Goal: Transaction & Acquisition: Subscribe to service/newsletter

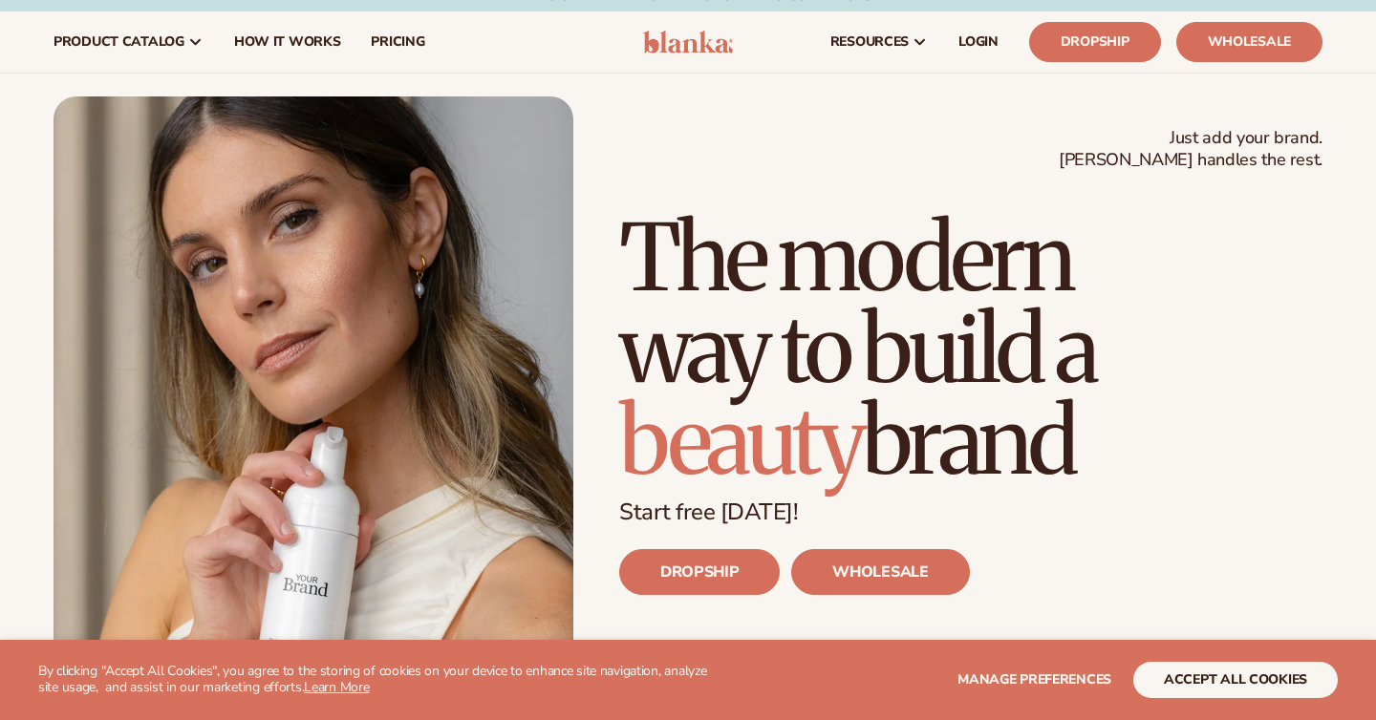
scroll to position [20, 0]
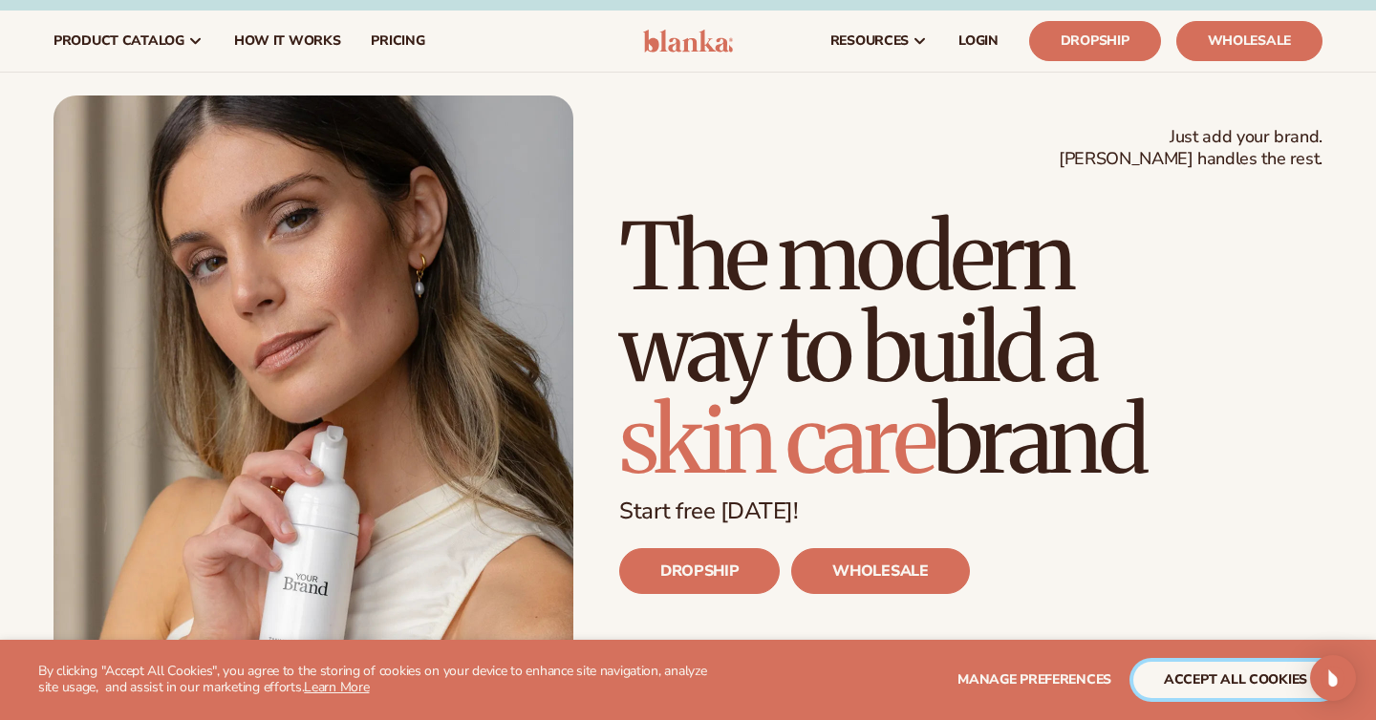
click at [1290, 685] on button "accept all cookies" at bounding box center [1235, 680] width 204 height 36
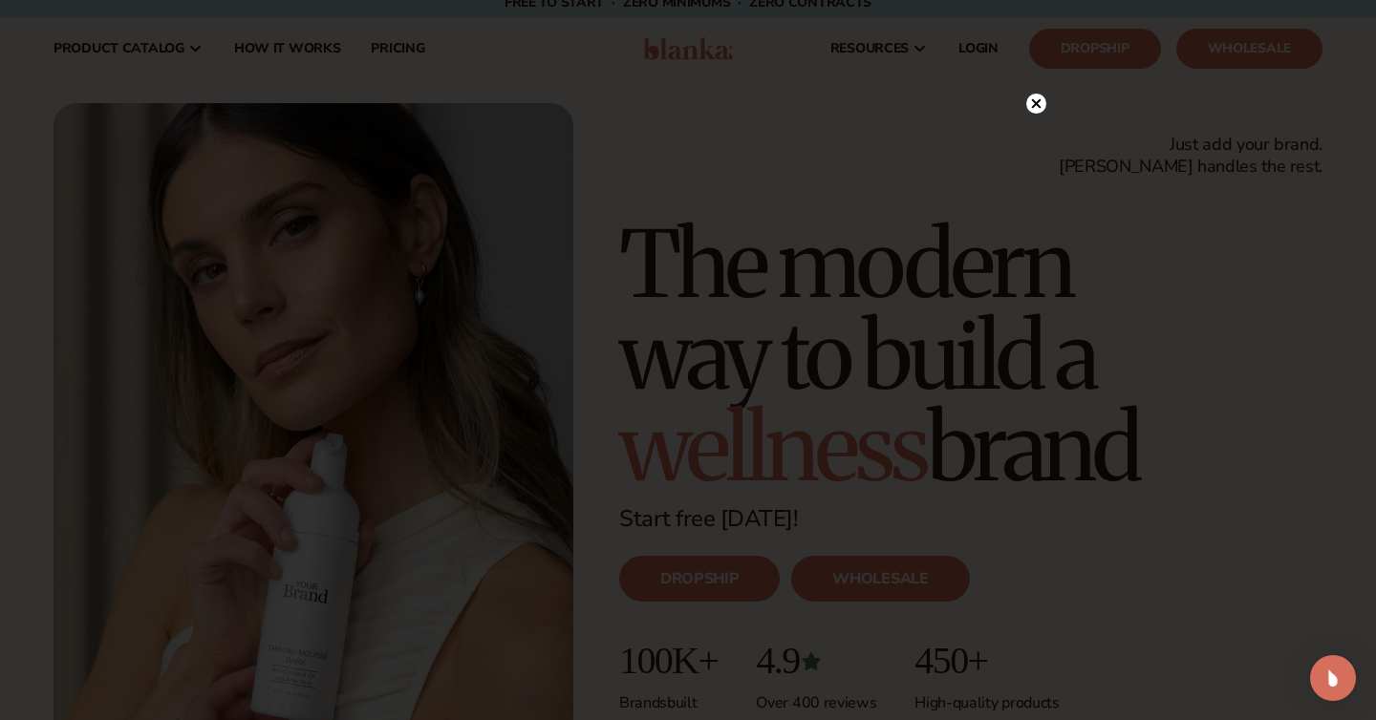
scroll to position [0, 0]
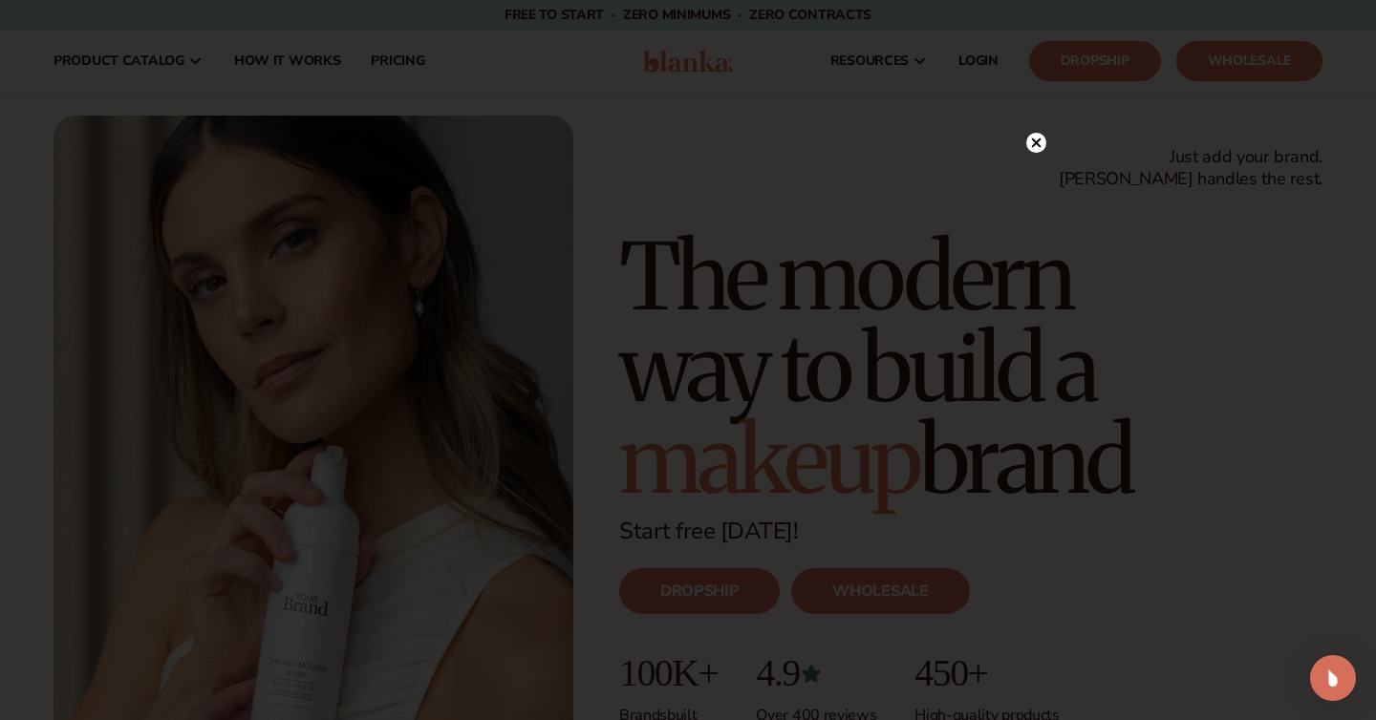
click at [1035, 140] on circle at bounding box center [1036, 143] width 20 height 20
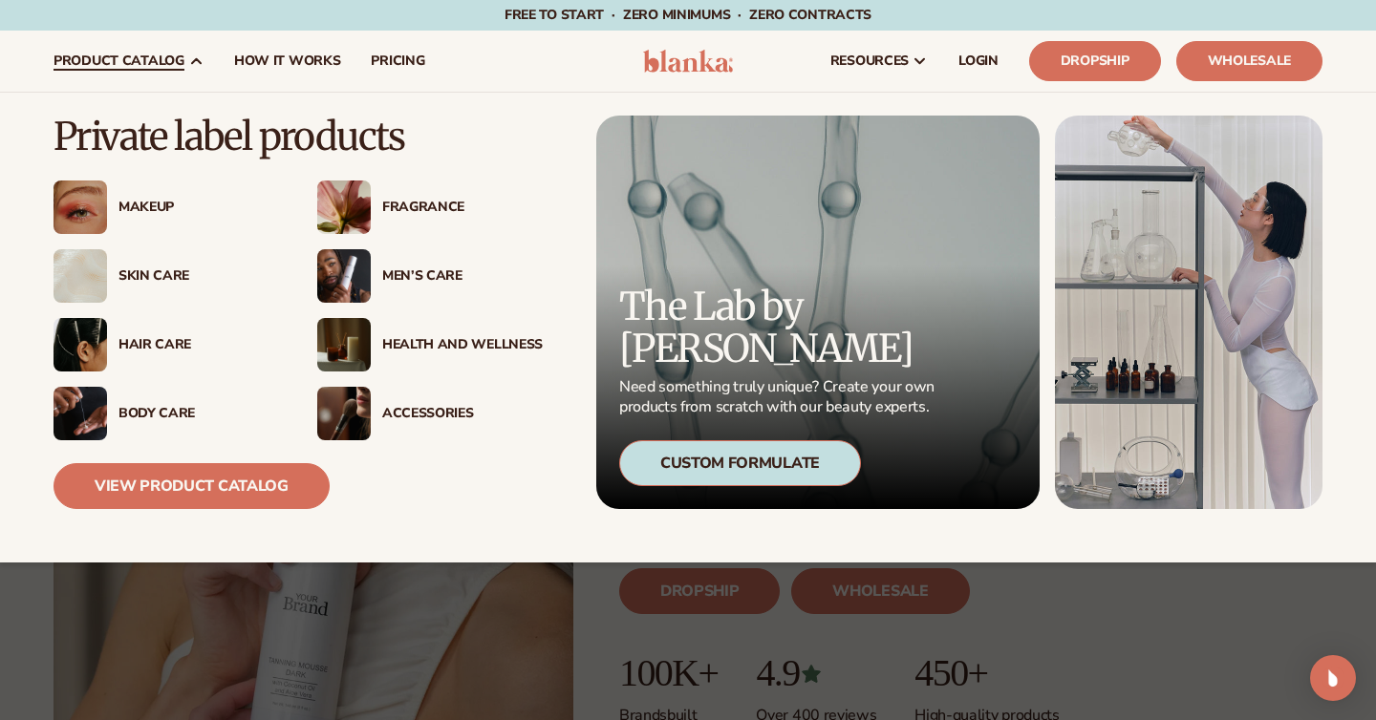
click at [169, 334] on div "Hair Care" at bounding box center [165, 344] width 225 height 53
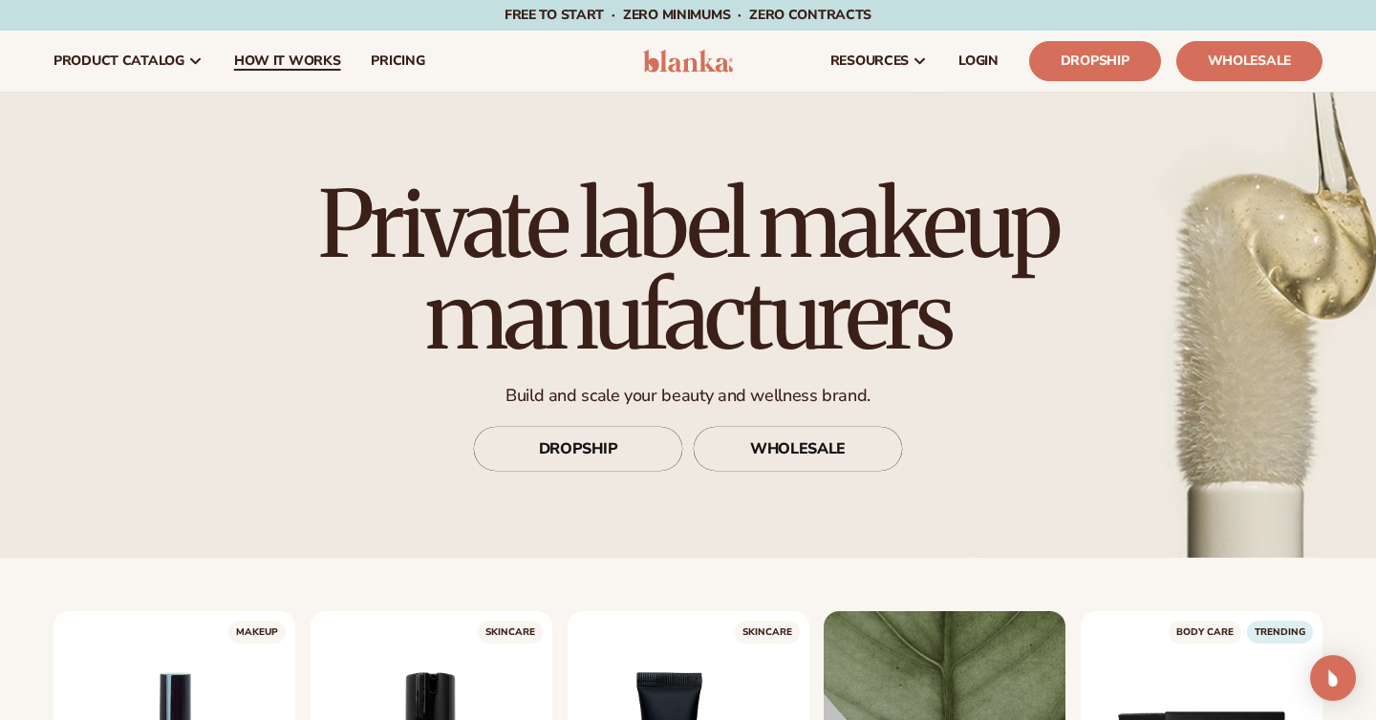
click at [300, 69] on span "How It Works" at bounding box center [287, 60] width 107 height 15
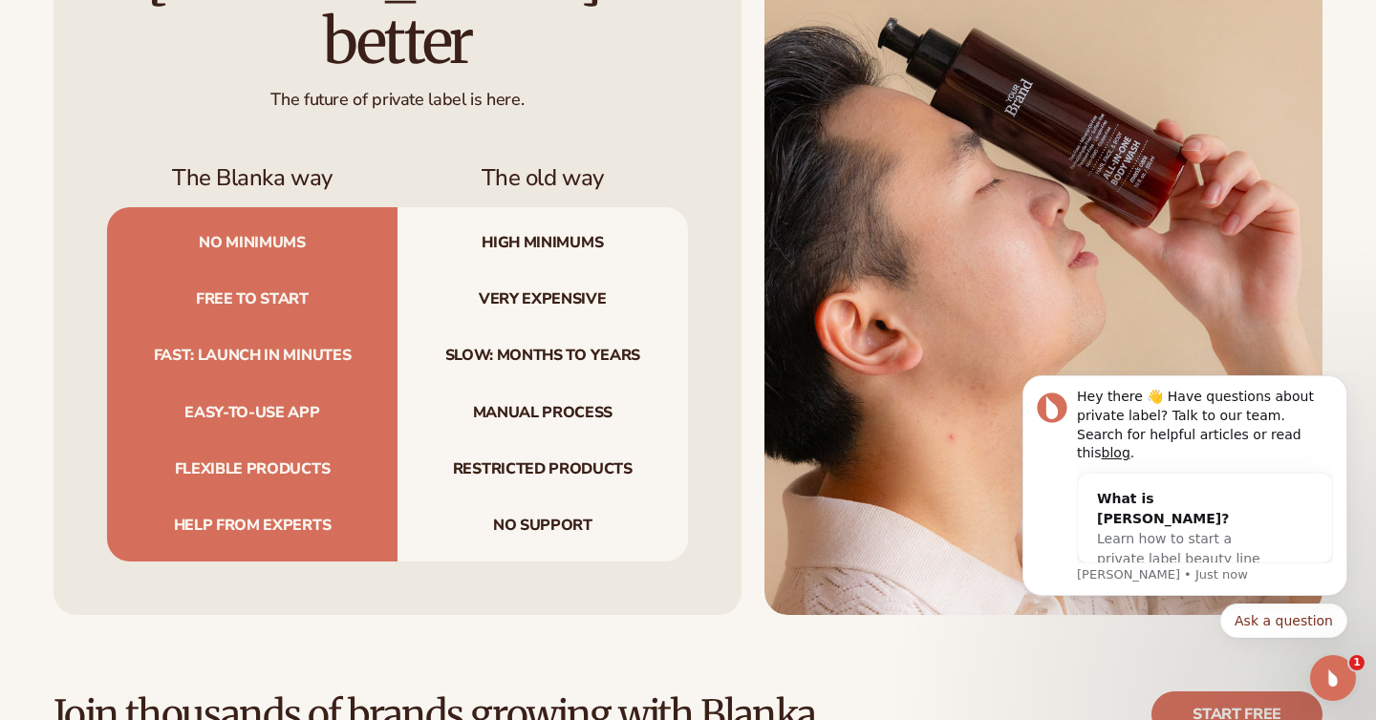
scroll to position [2259, 0]
click at [1345, 387] on icon "Dismiss notification" at bounding box center [1341, 381] width 11 height 11
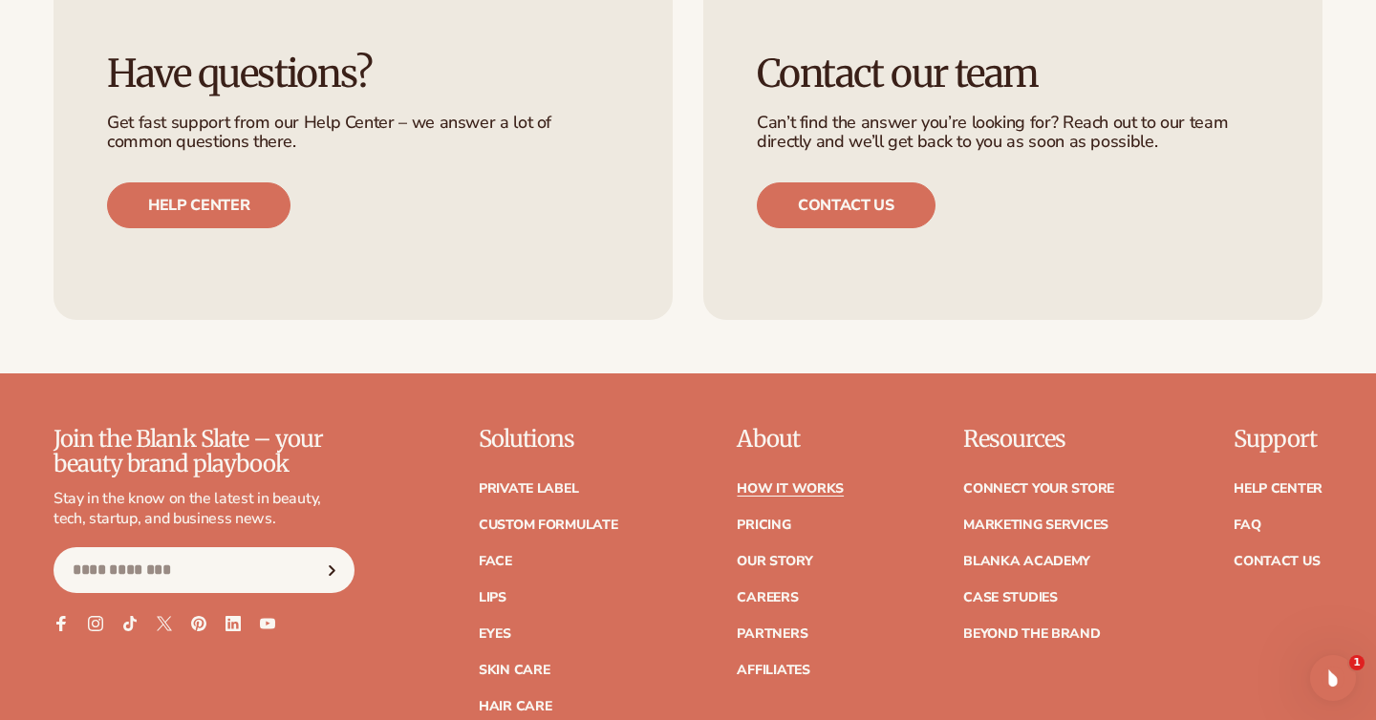
scroll to position [4285, 0]
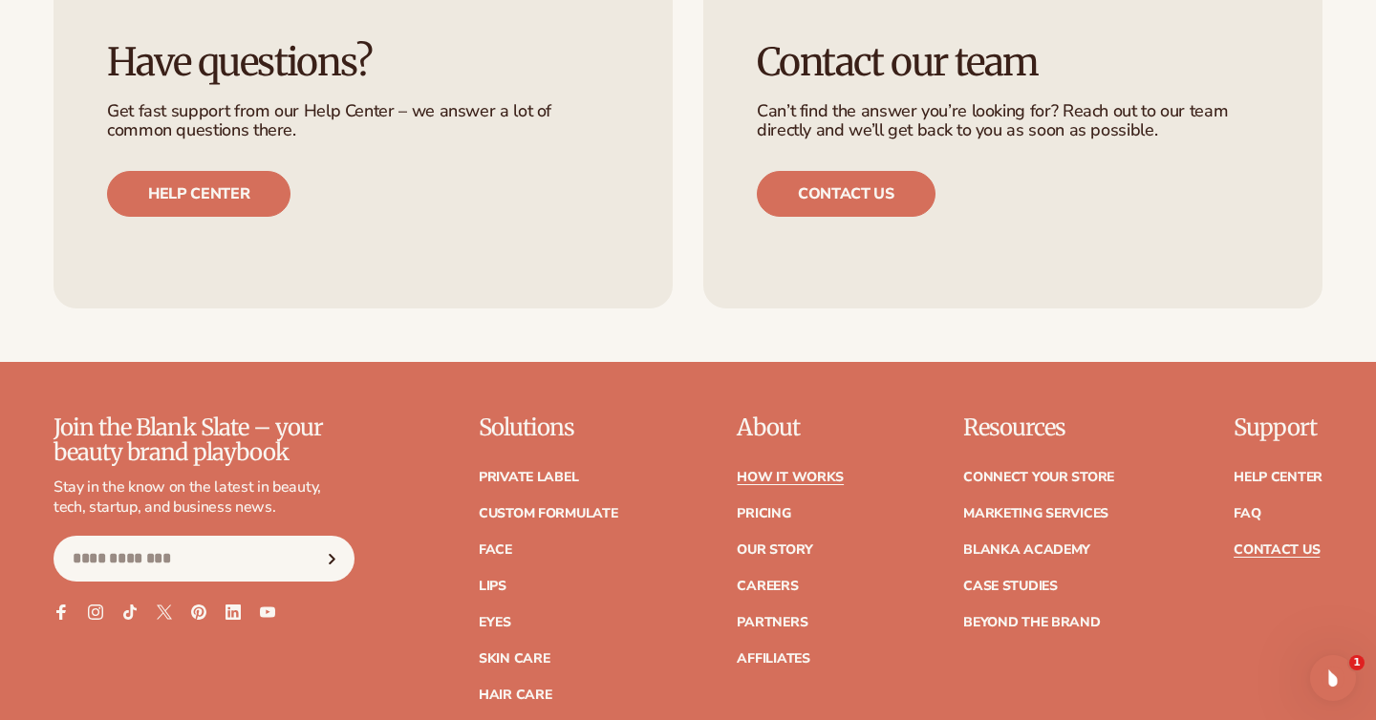
click at [1297, 544] on link "Contact Us" at bounding box center [1276, 550] width 86 height 13
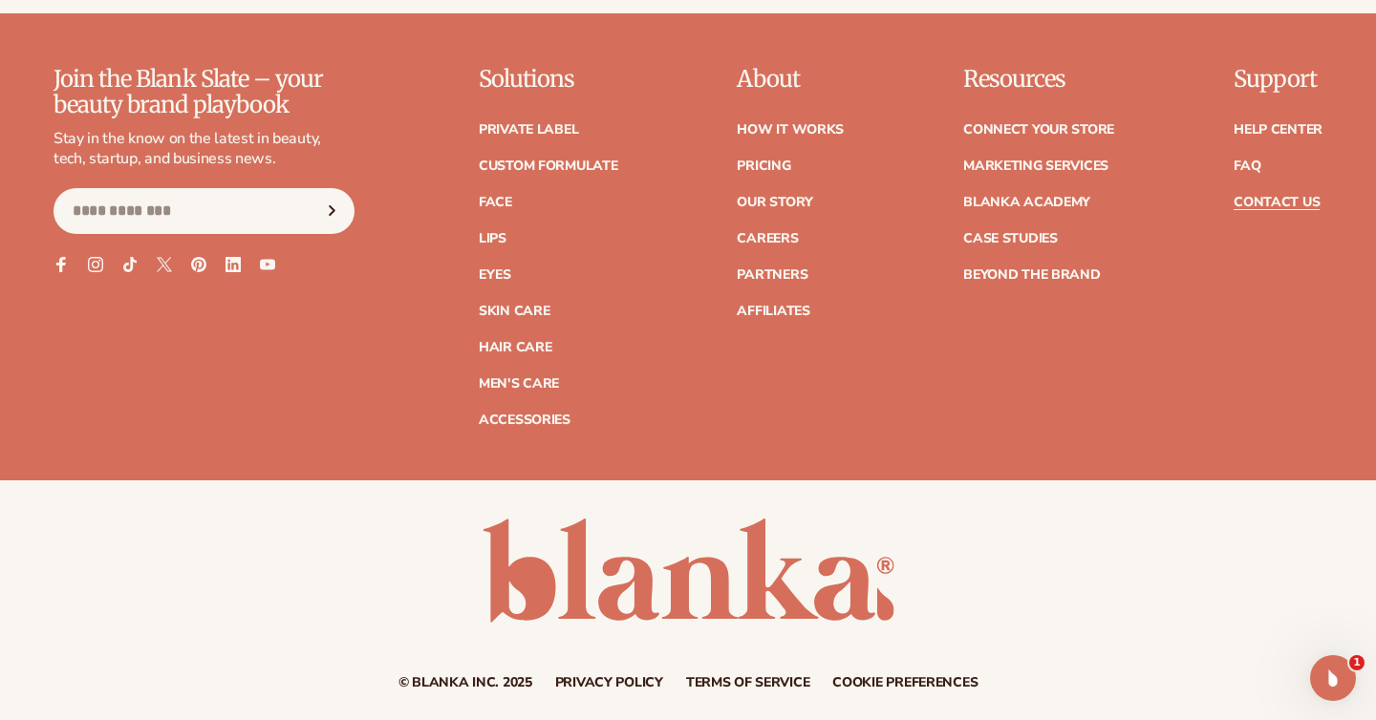
scroll to position [1805, 0]
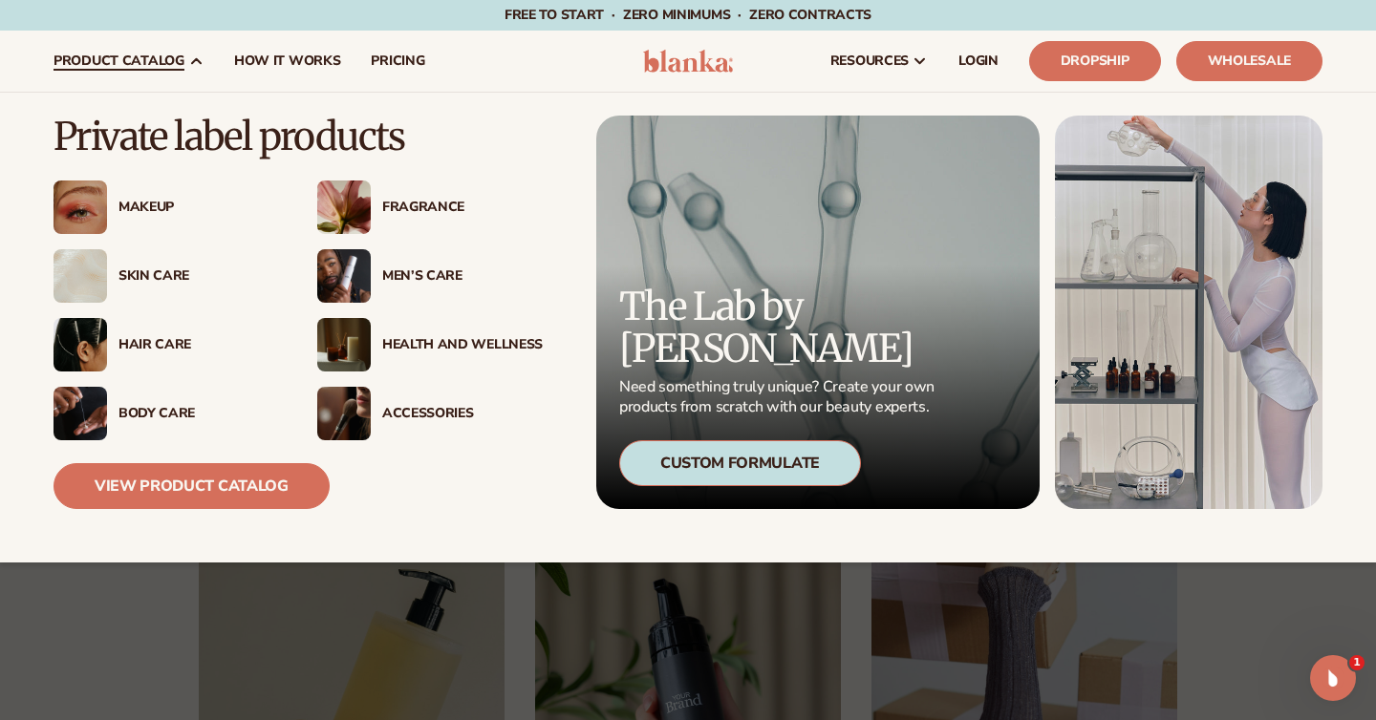
click at [412, 275] on div "Men’s Care" at bounding box center [462, 276] width 160 height 16
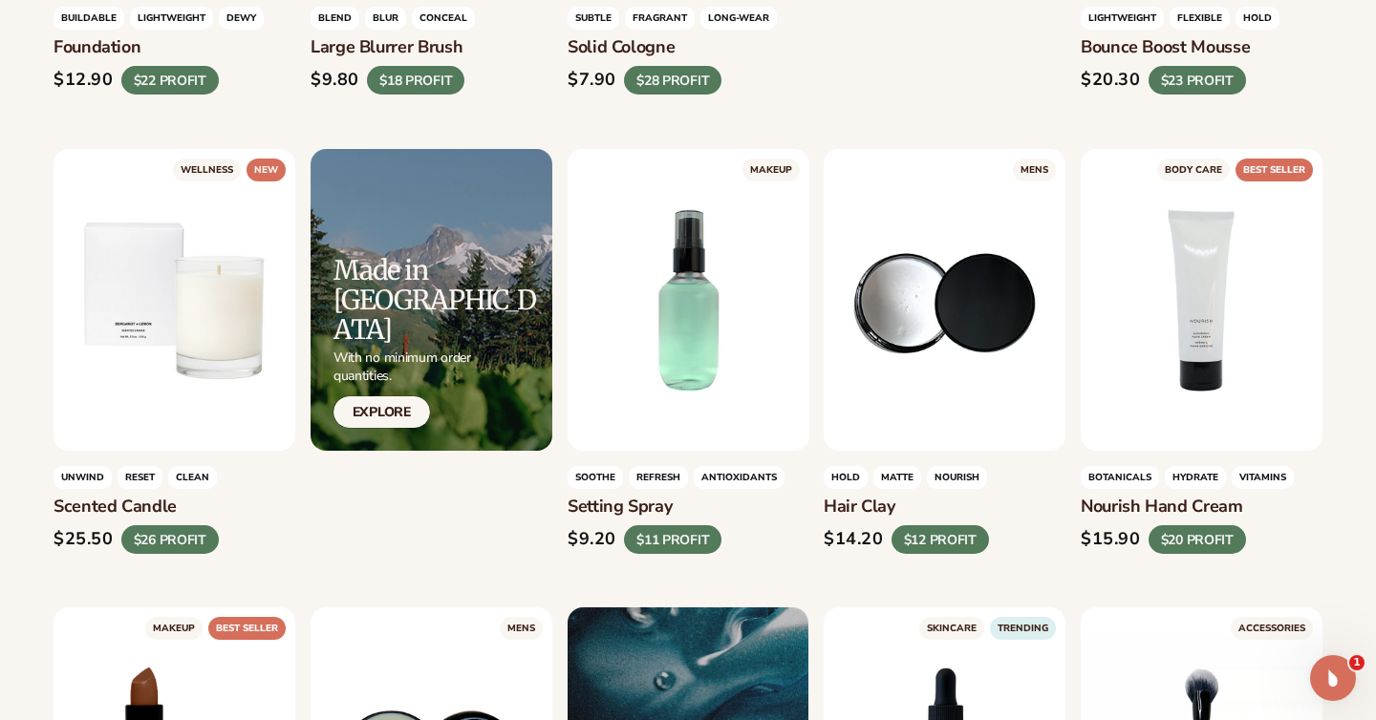
scroll to position [1841, 0]
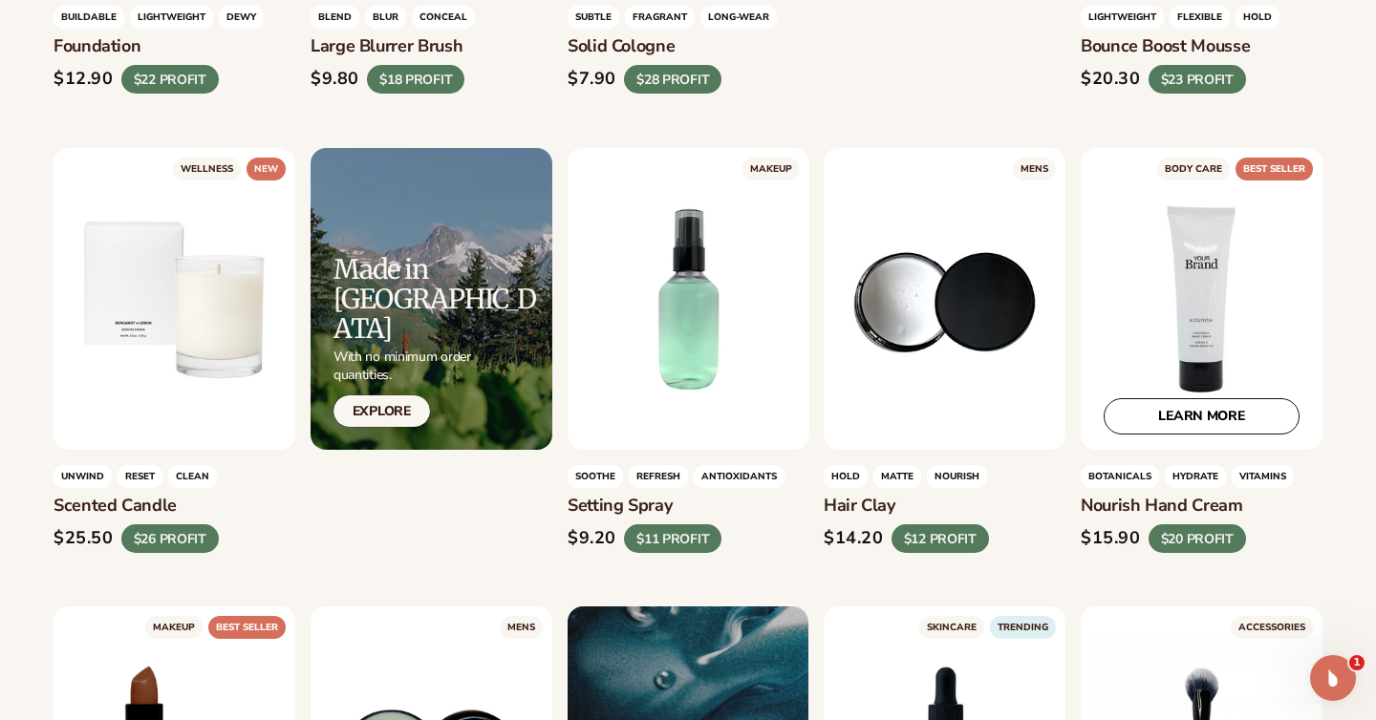
click at [1159, 287] on div "LEARN MORE" at bounding box center [1201, 299] width 242 height 302
click at [1180, 418] on link "LEARN MORE" at bounding box center [1201, 416] width 196 height 36
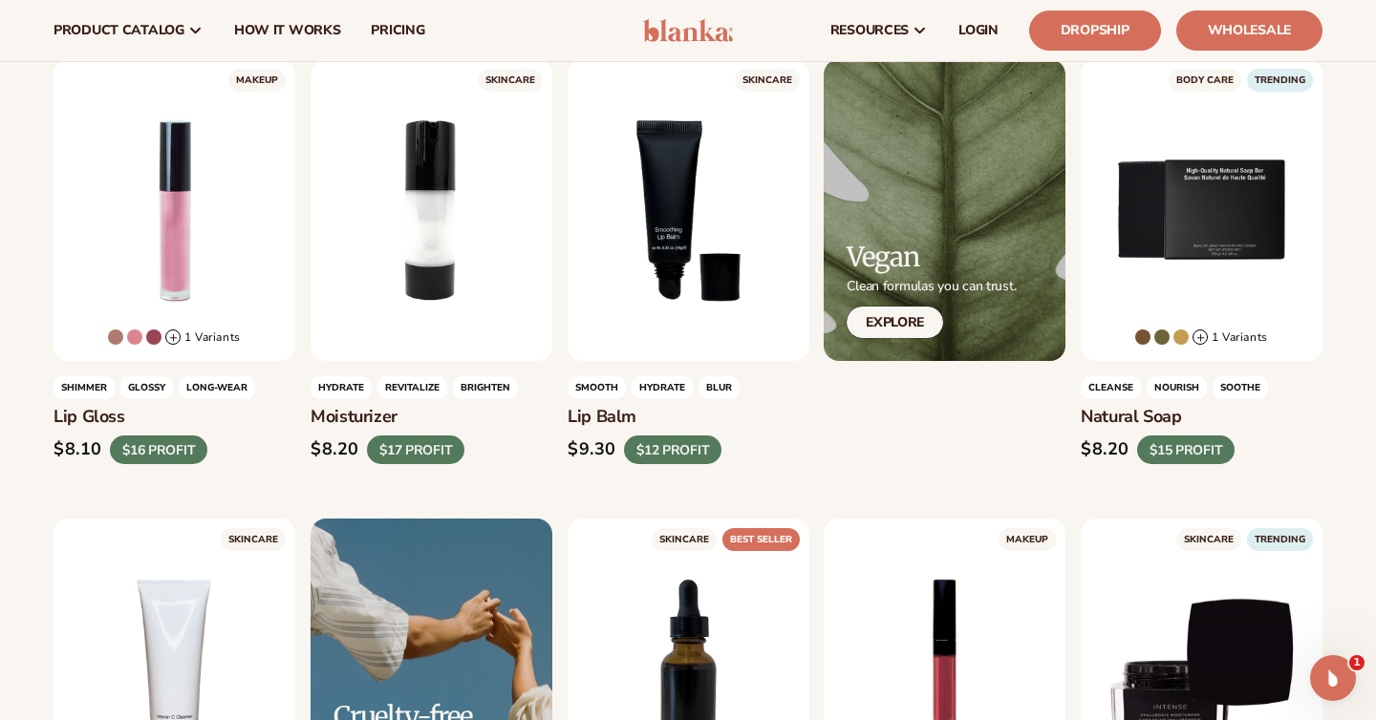
scroll to position [0, 0]
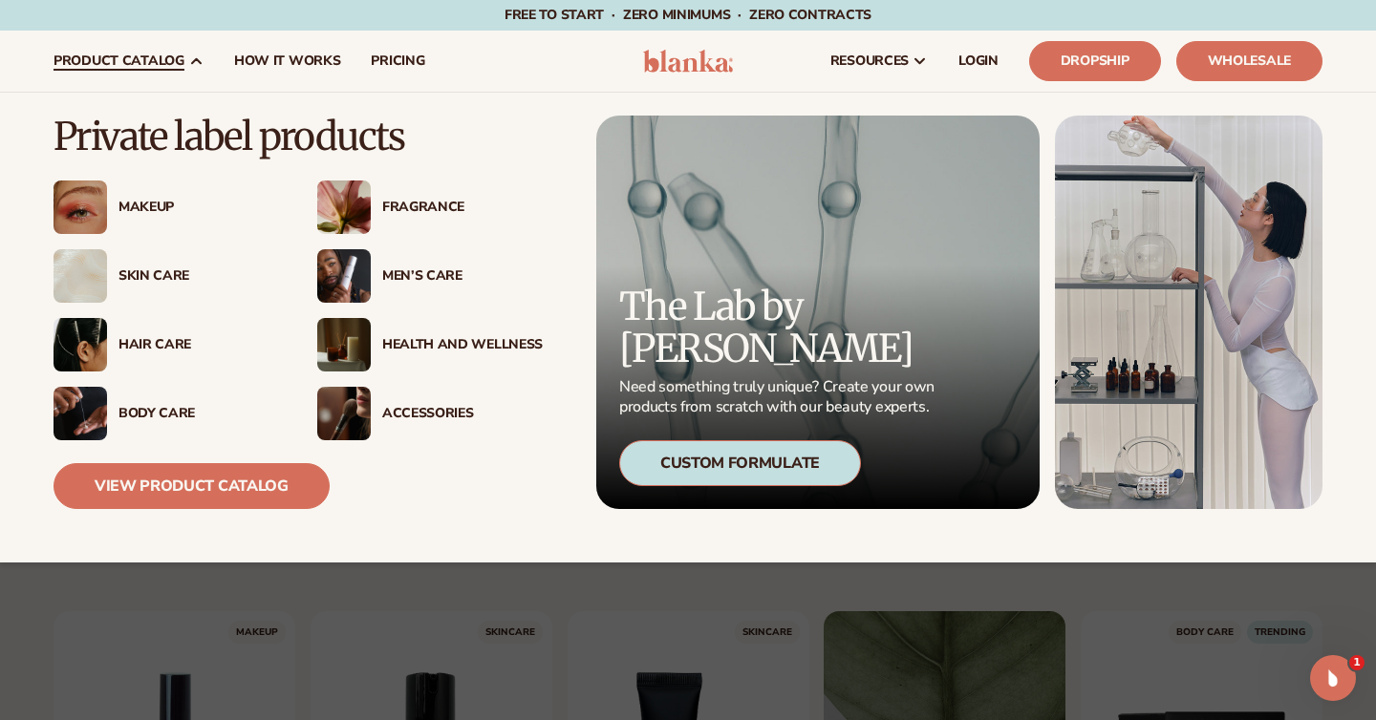
click at [429, 337] on div "Health And Wellness" at bounding box center [462, 345] width 160 height 16
click at [428, 278] on div "Men’s Care" at bounding box center [462, 276] width 160 height 16
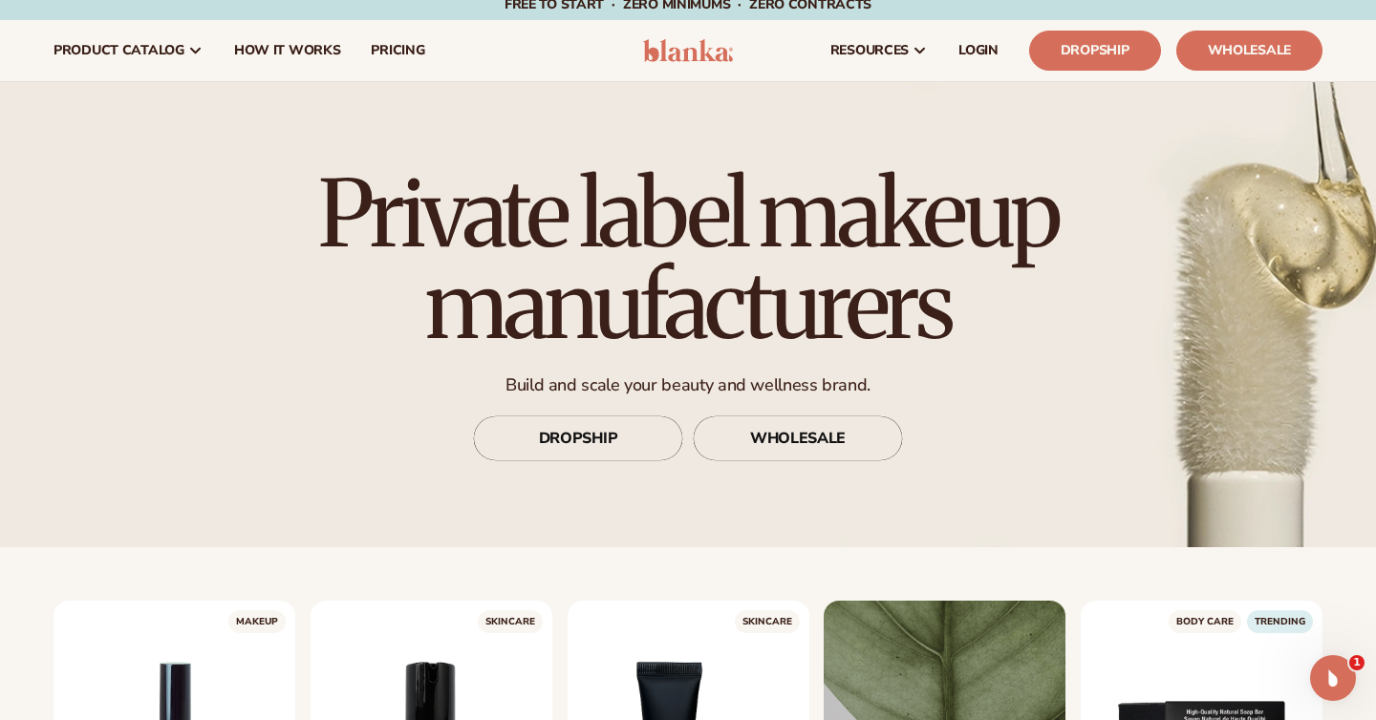
scroll to position [12, 0]
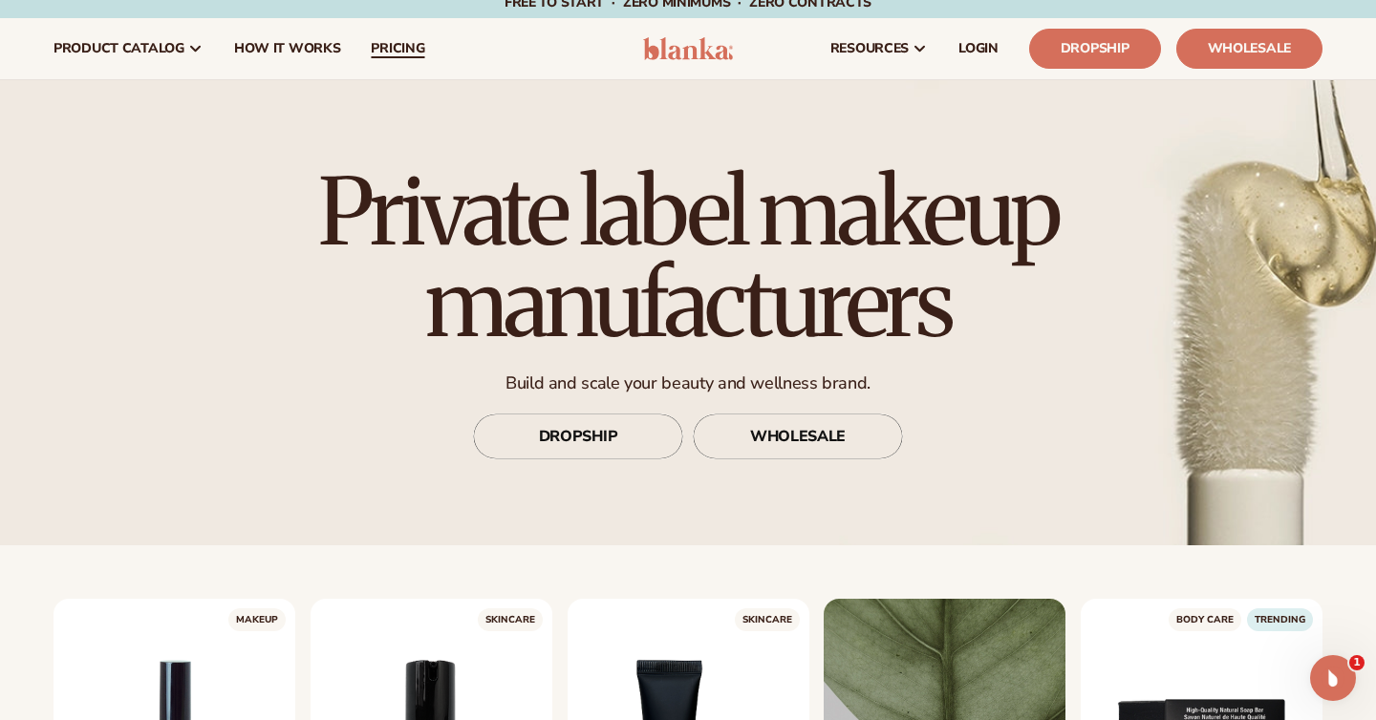
click at [381, 45] on span "pricing" at bounding box center [397, 48] width 53 height 15
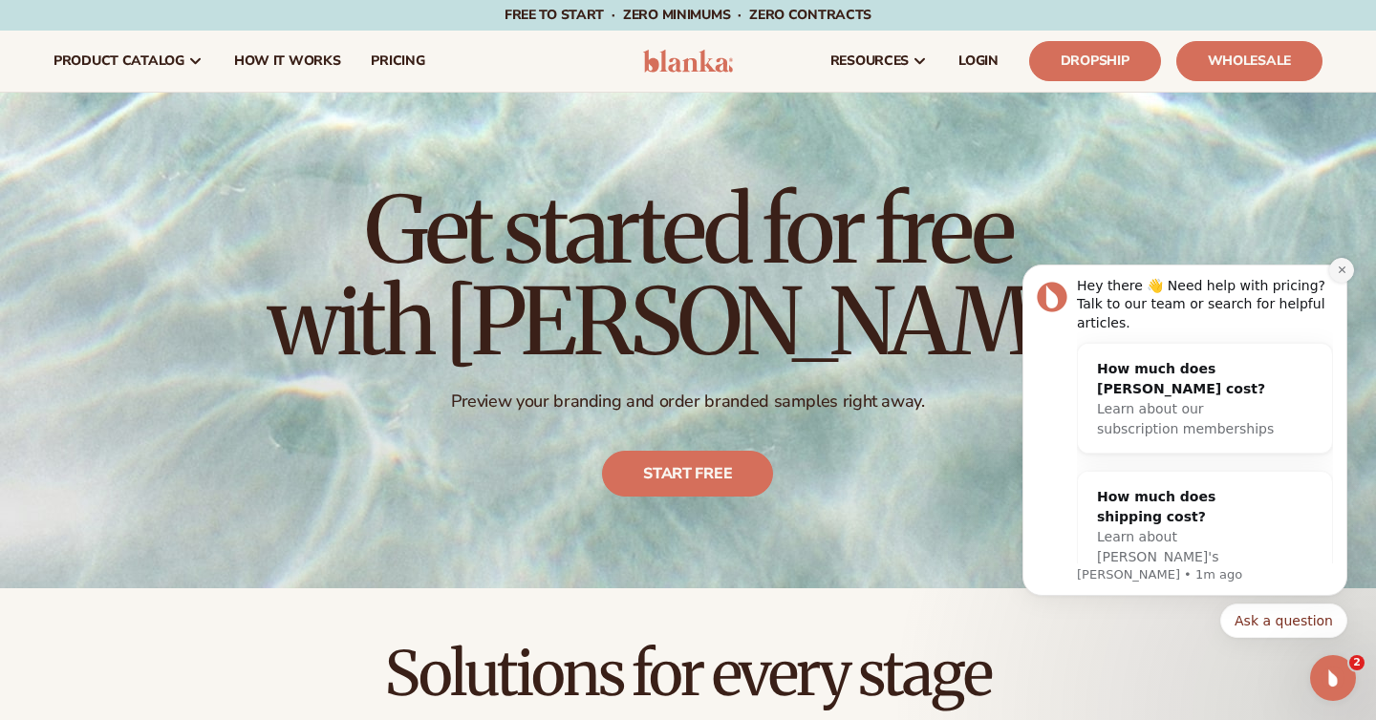
click at [1338, 272] on icon "Dismiss notification" at bounding box center [1340, 270] width 7 height 7
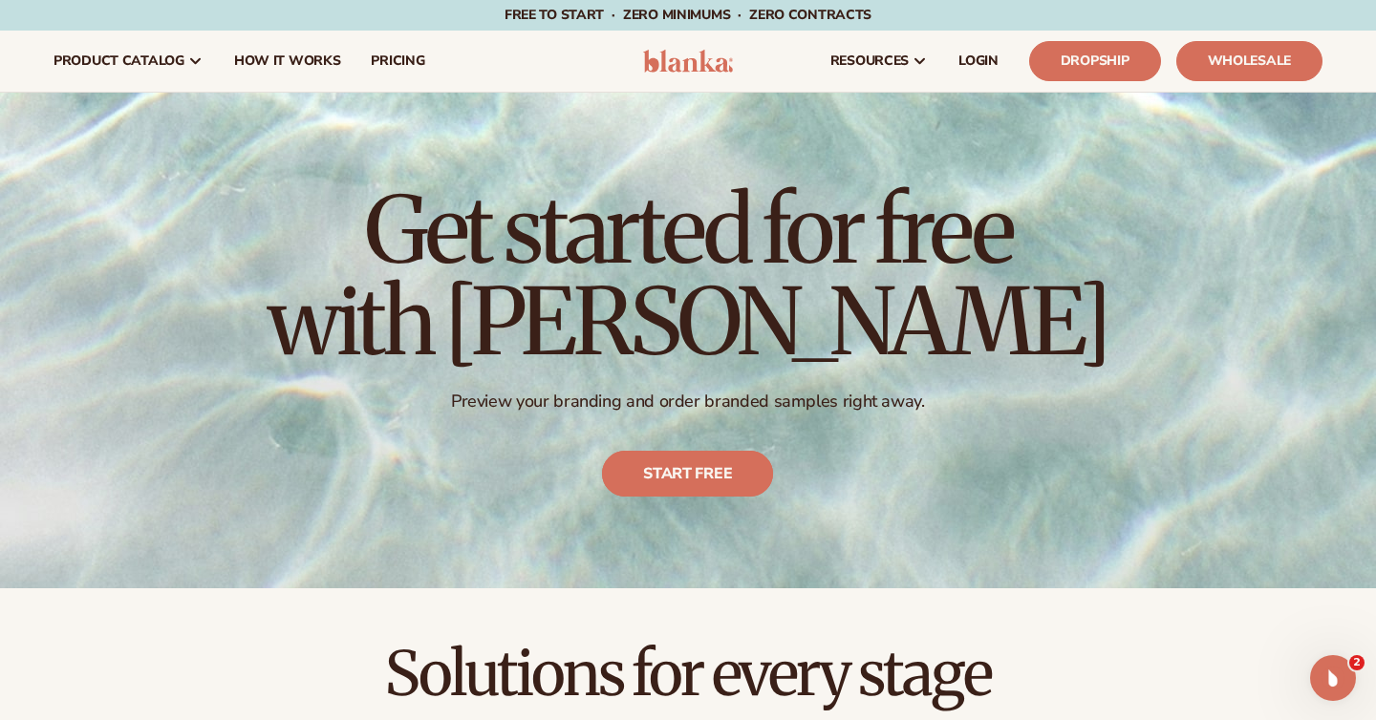
click at [681, 484] on link "Start free" at bounding box center [688, 474] width 171 height 46
